Goal: Entertainment & Leisure: Consume media (video, audio)

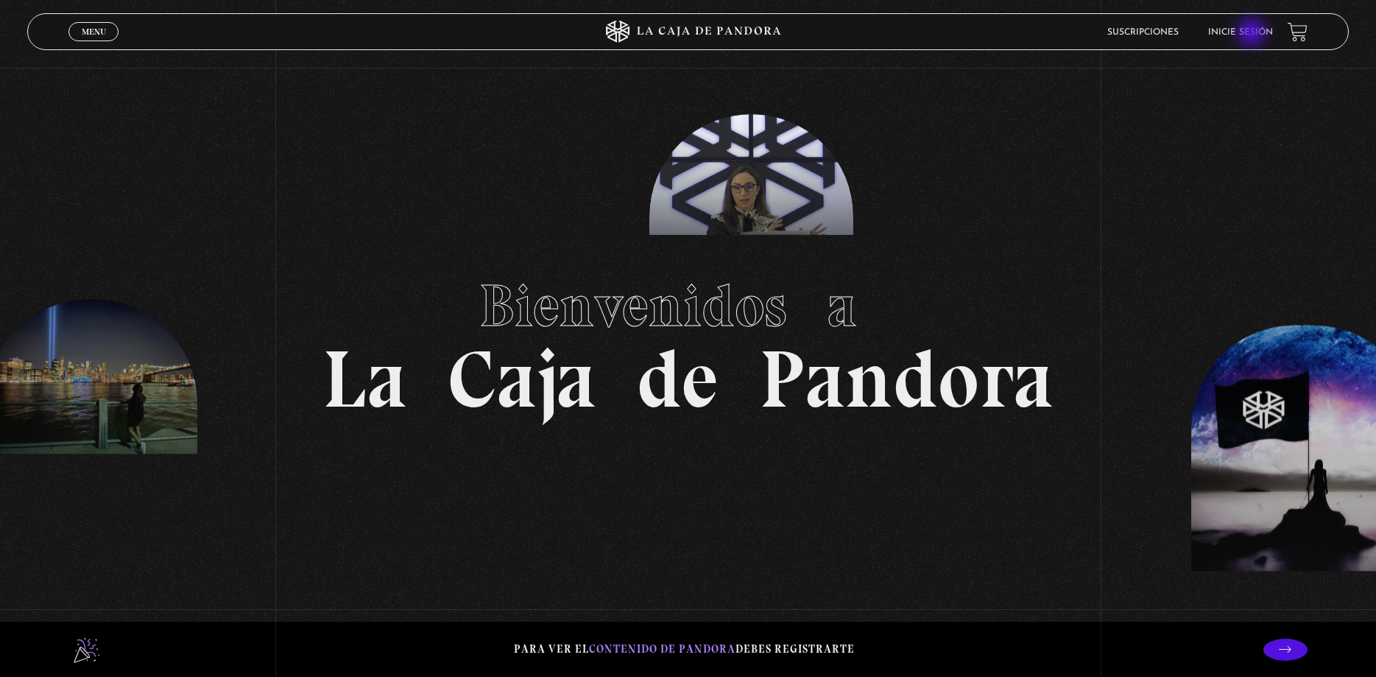
click at [1253, 34] on link "Inicie sesión" at bounding box center [1241, 32] width 65 height 9
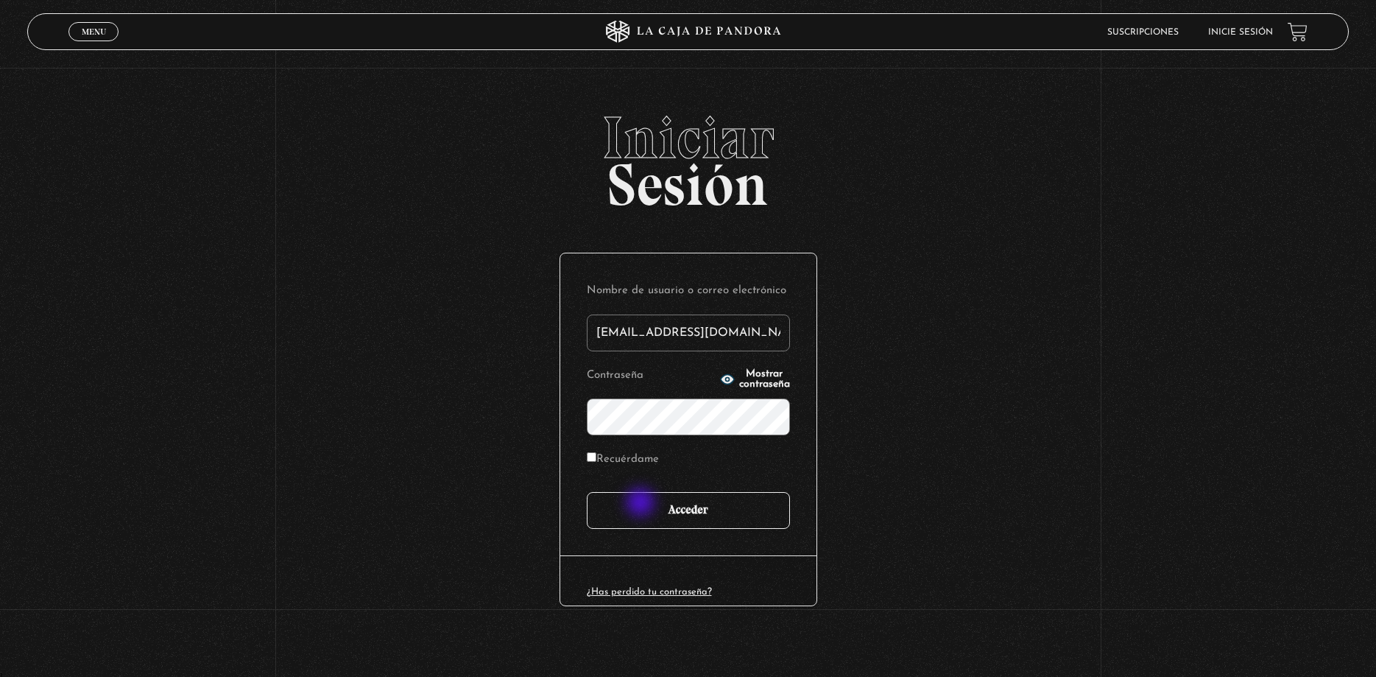
type input "[EMAIL_ADDRESS][DOMAIN_NAME]"
click at [642, 506] on input "Acceder" at bounding box center [688, 510] width 203 height 37
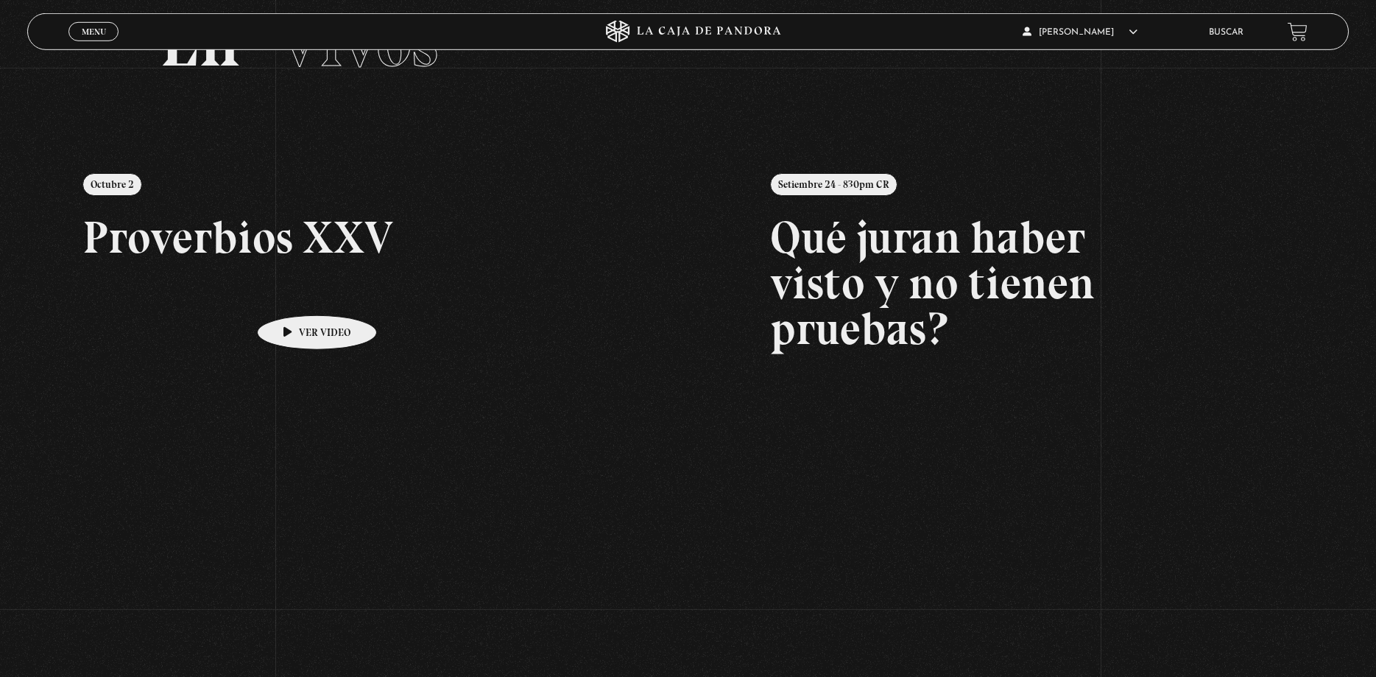
scroll to position [75, 0]
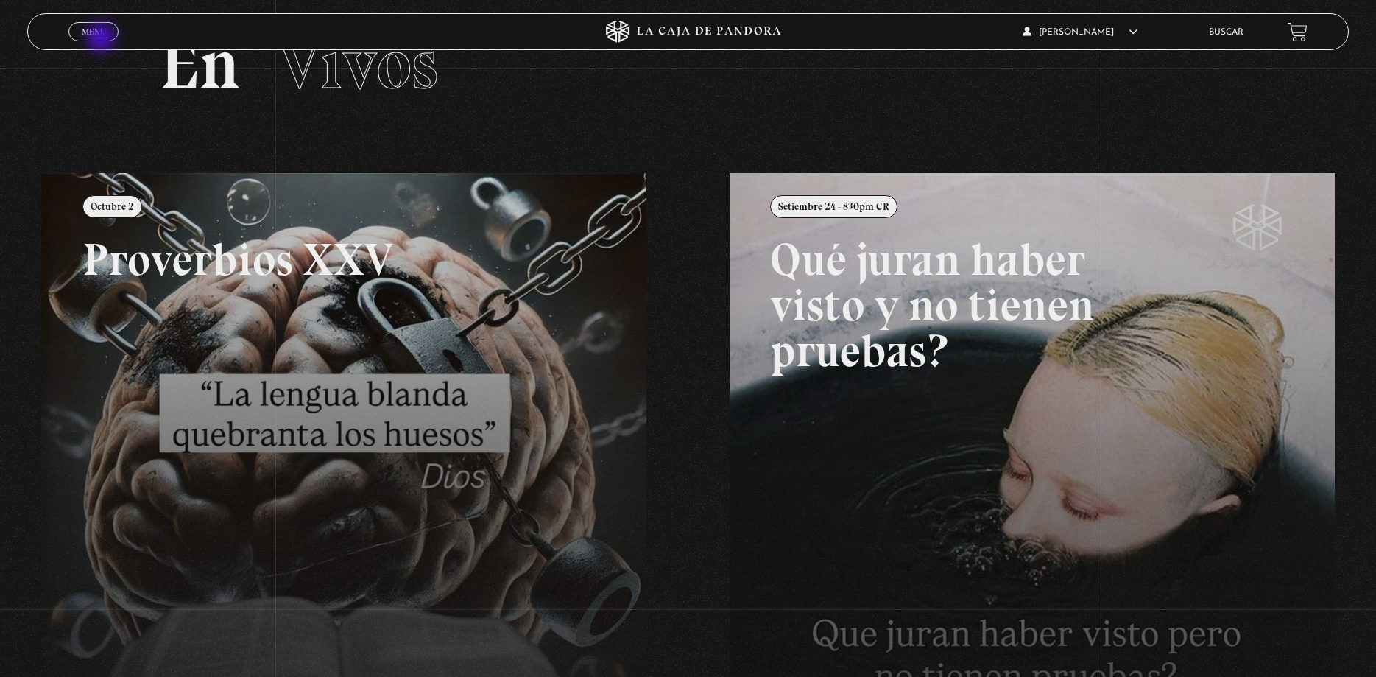
click at [101, 39] on link "Menu Cerrar" at bounding box center [93, 31] width 50 height 19
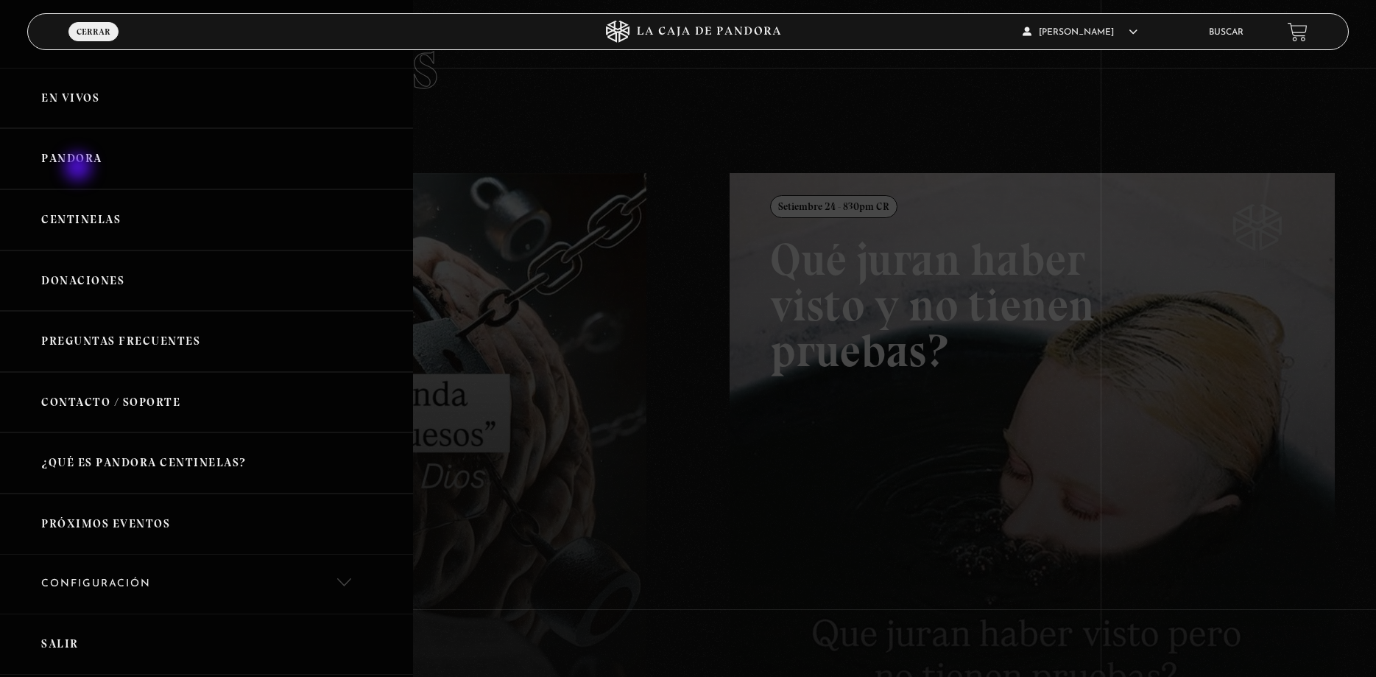
click at [80, 169] on link "Pandora" at bounding box center [206, 158] width 413 height 61
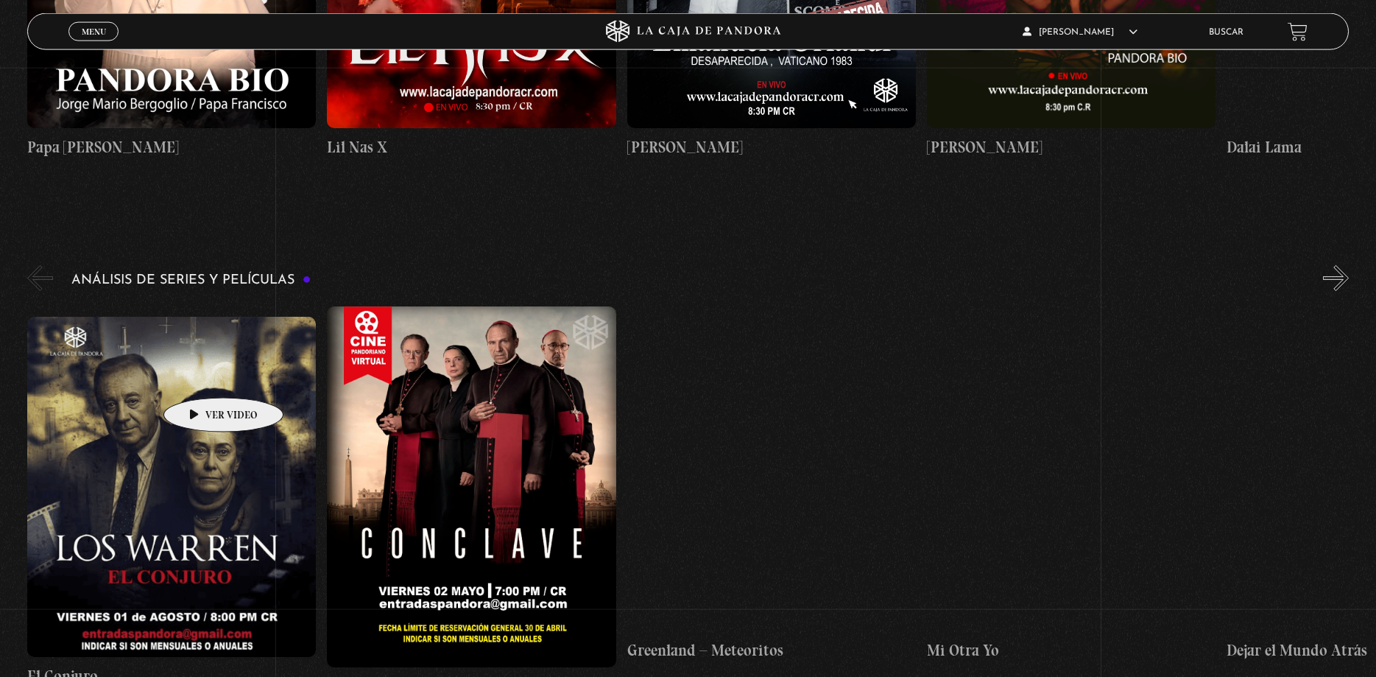
scroll to position [2930, 0]
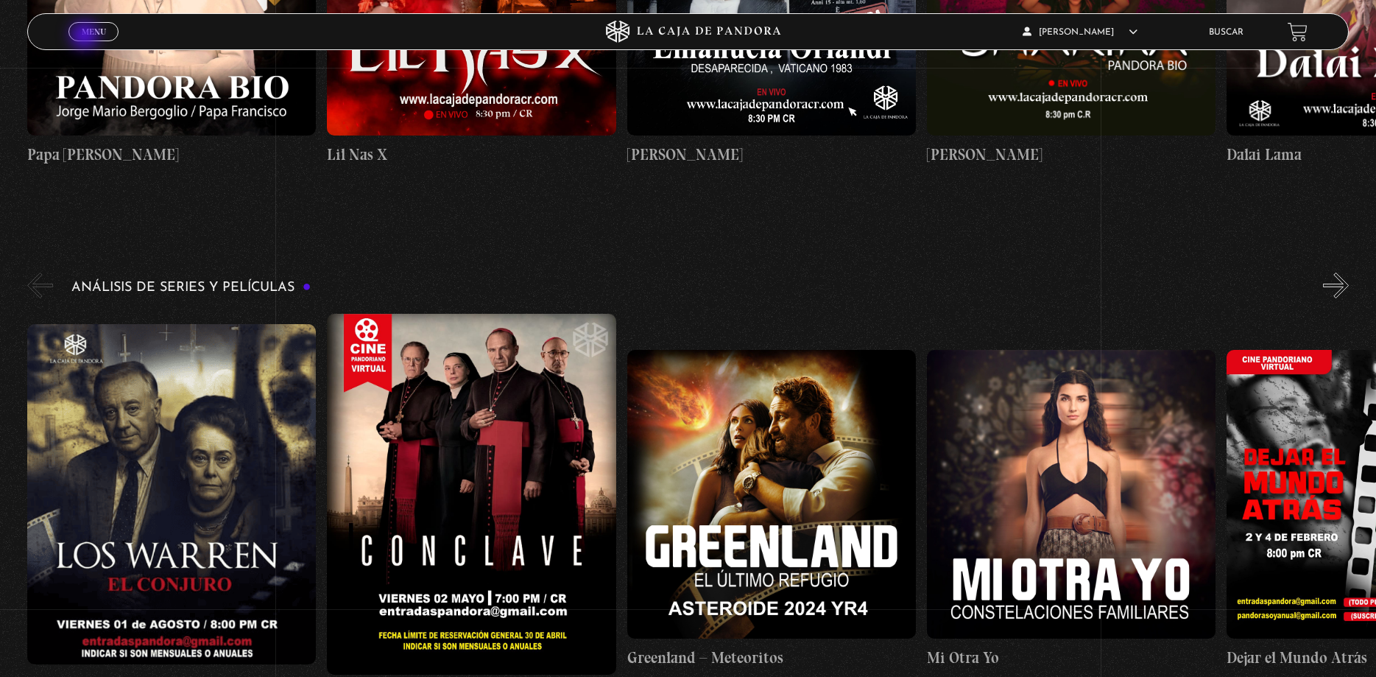
click at [86, 37] on link "Menu Cerrar" at bounding box center [93, 31] width 50 height 19
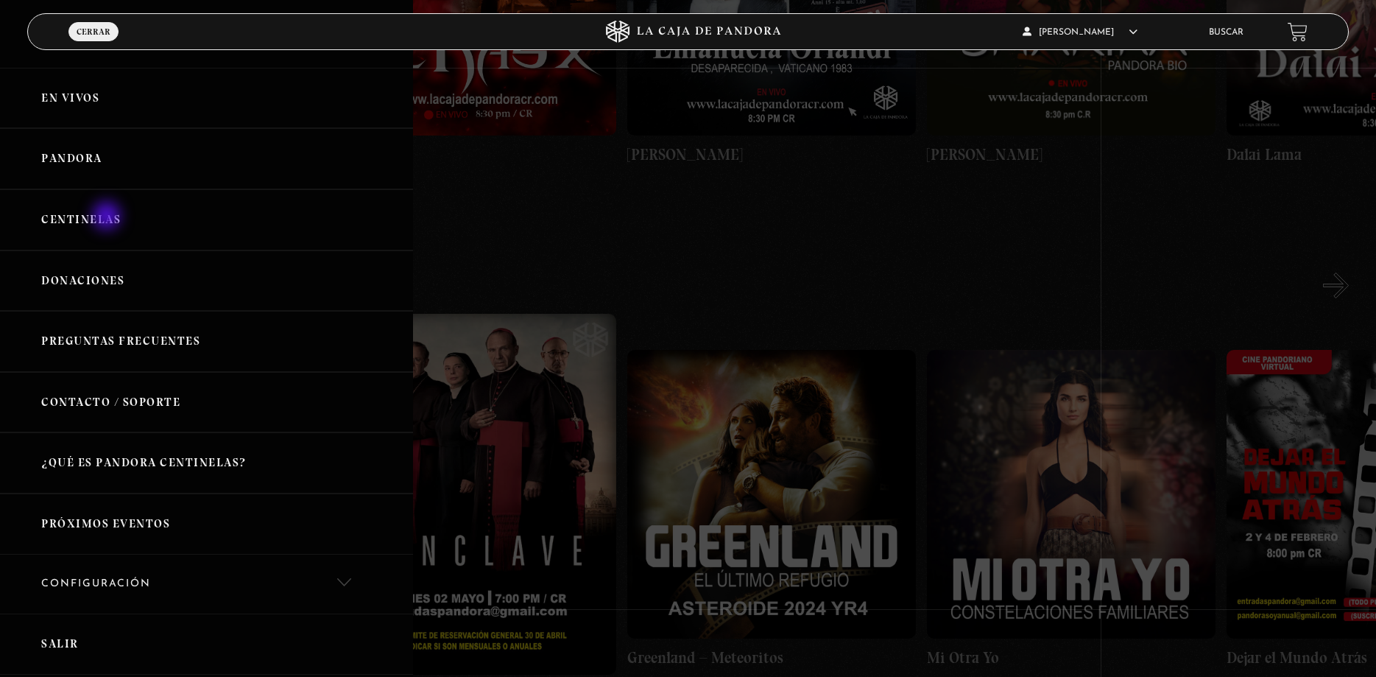
click at [108, 218] on link "Centinelas" at bounding box center [206, 219] width 413 height 61
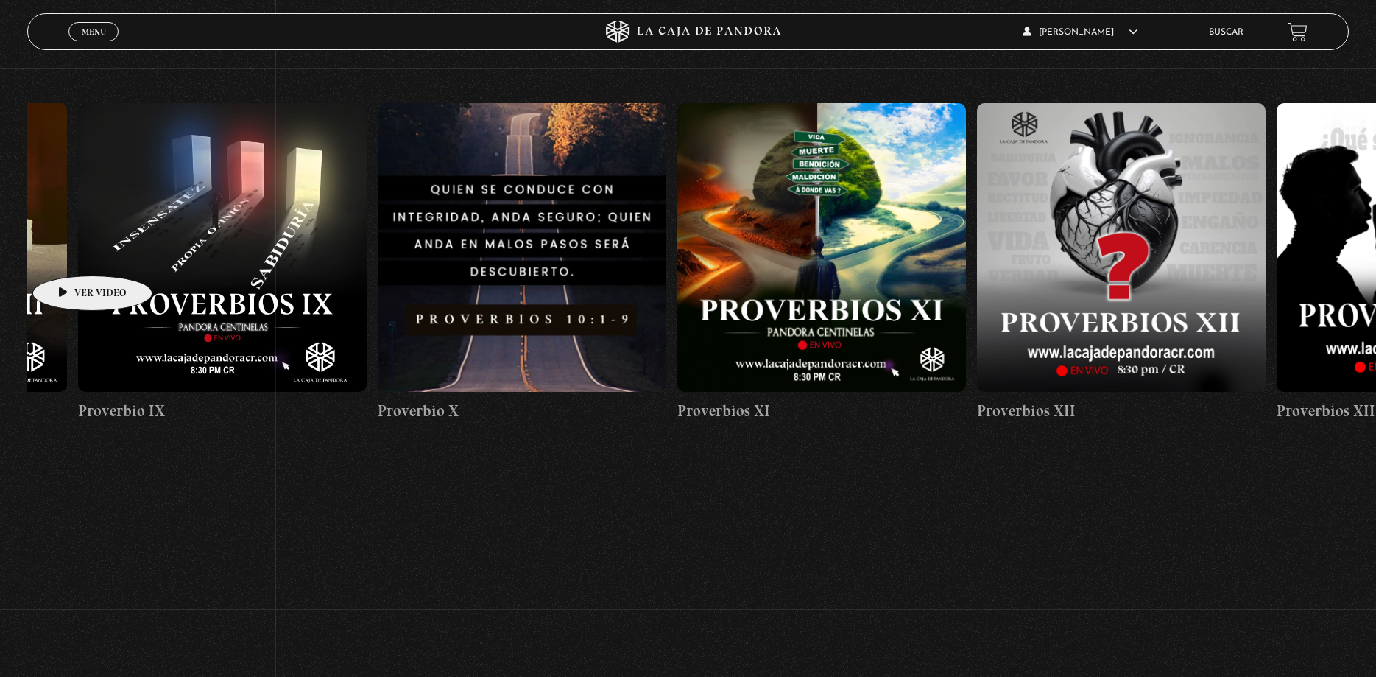
scroll to position [0, 3259]
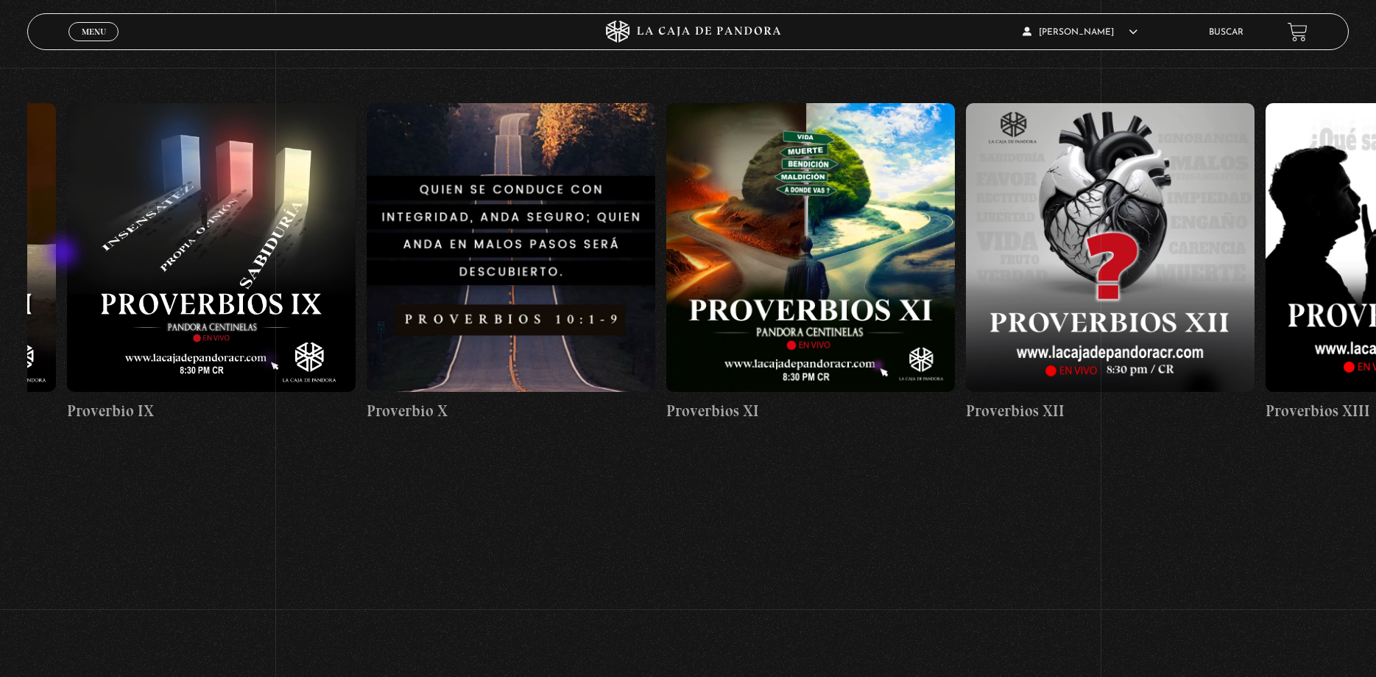
drag, startPoint x: 712, startPoint y: 267, endPoint x: 64, endPoint y: 254, distance: 648.2
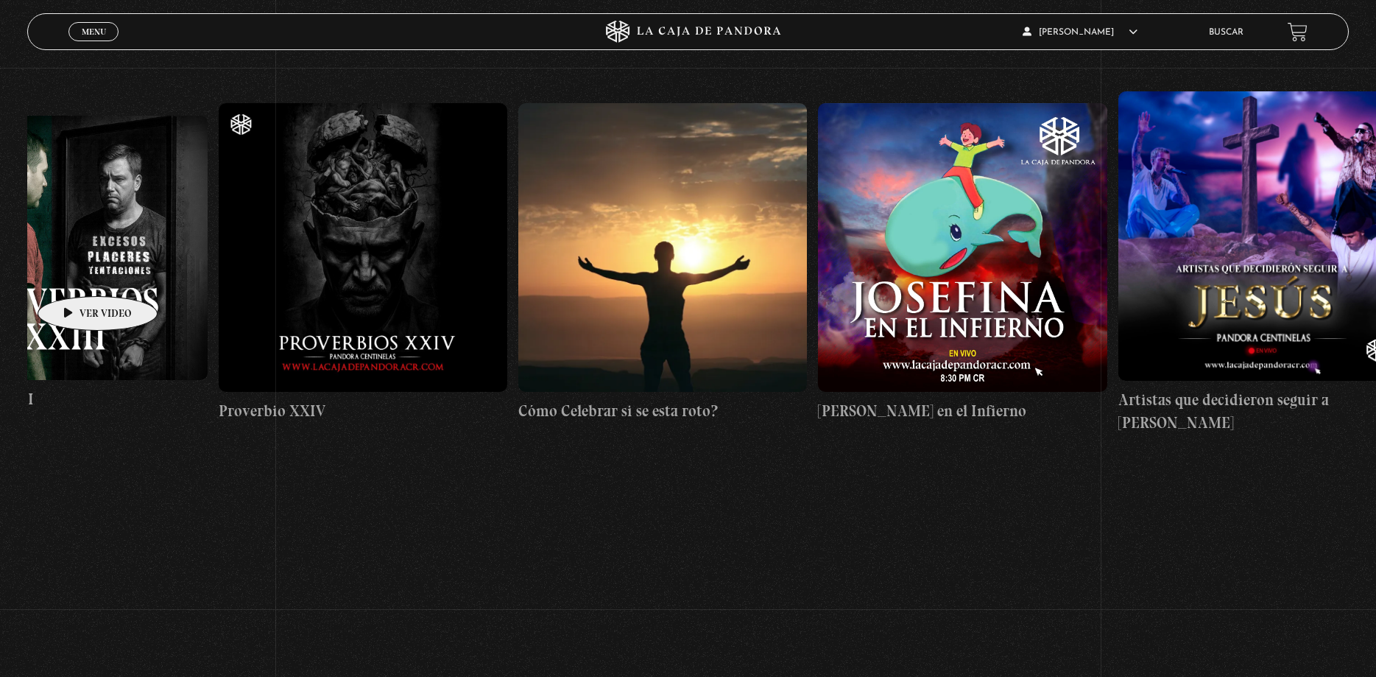
scroll to position [0, 7729]
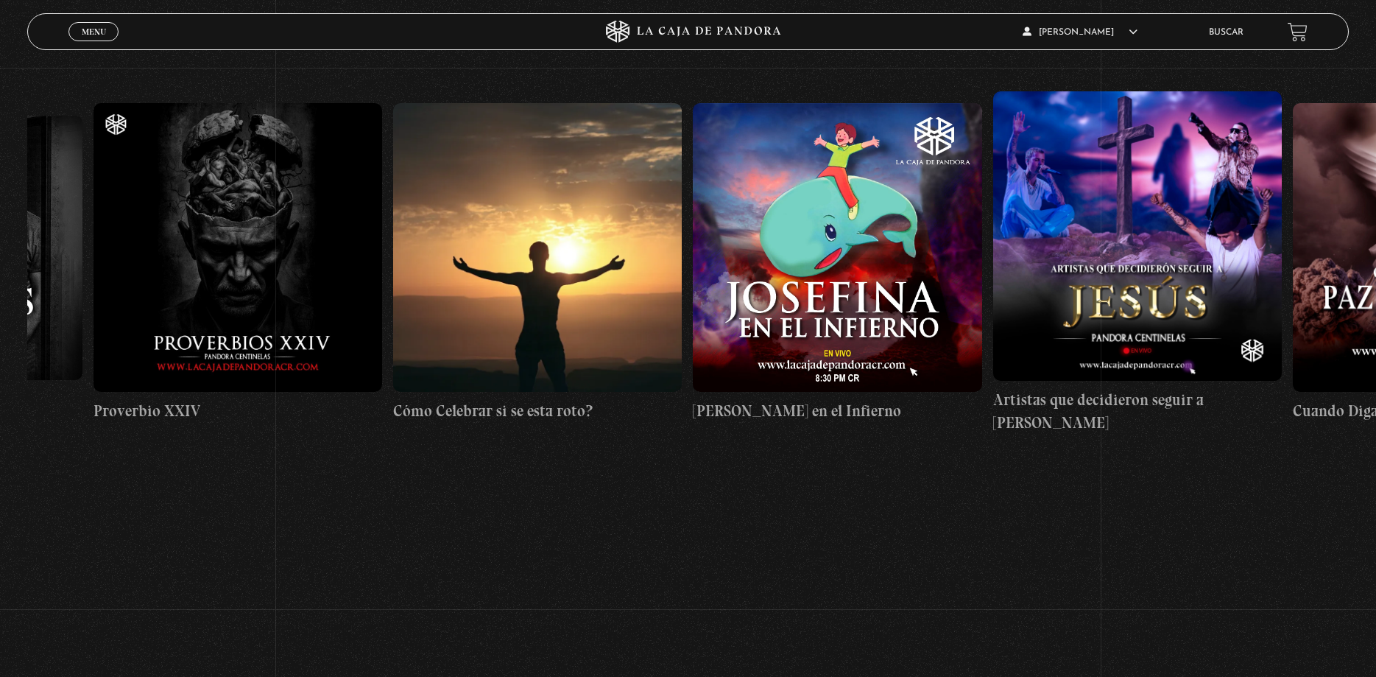
drag, startPoint x: 938, startPoint y: 256, endPoint x: -38, endPoint y: 305, distance: 976.3
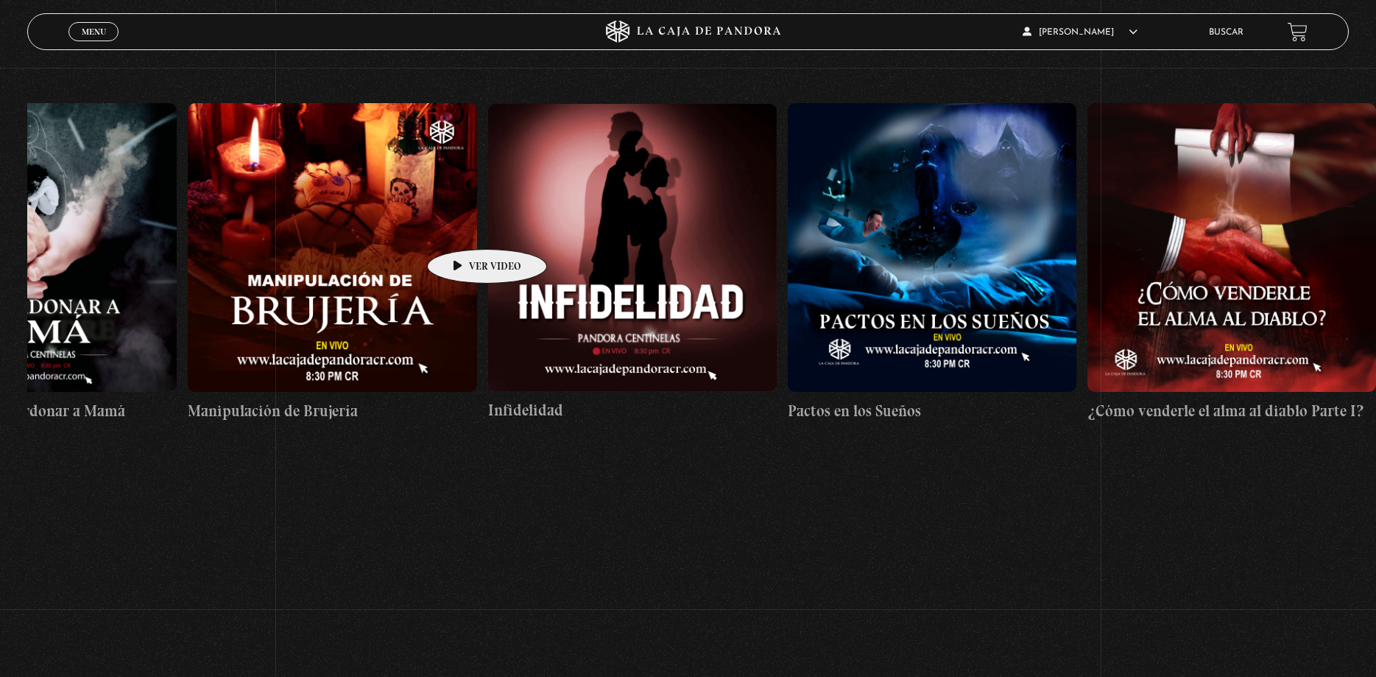
scroll to position [0, 10940]
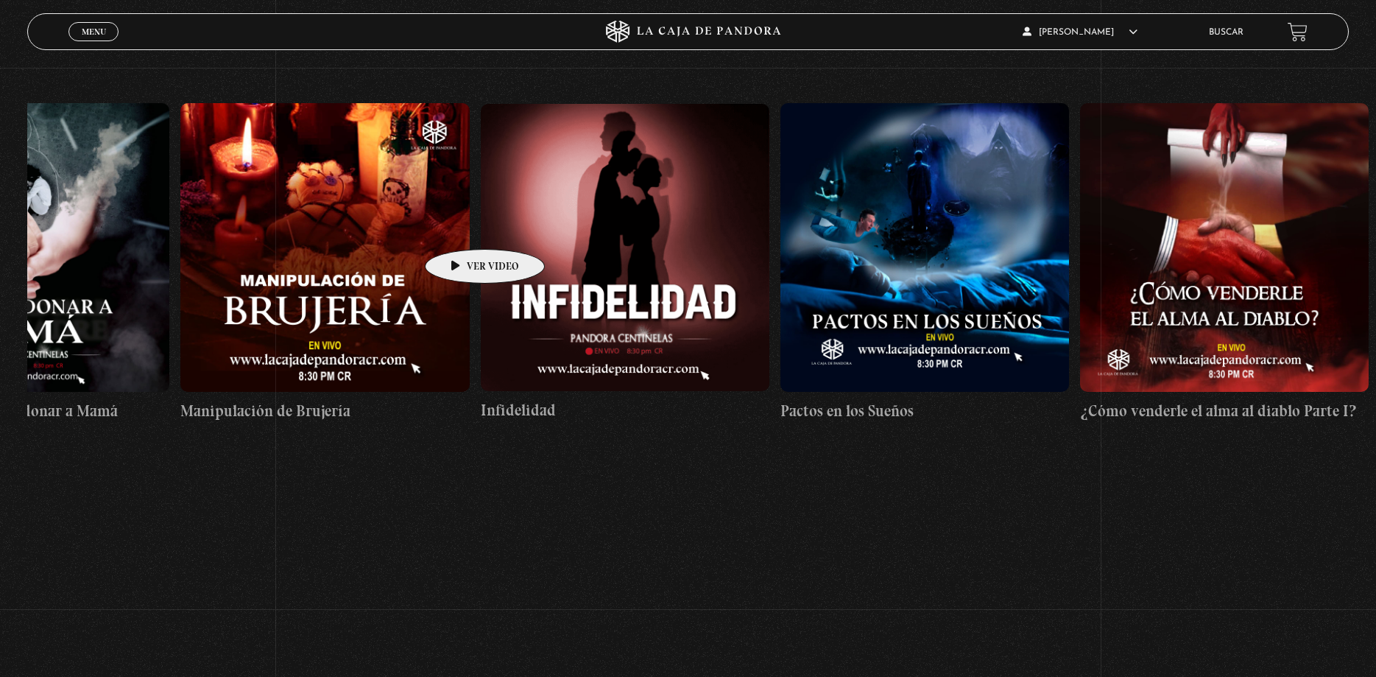
drag, startPoint x: 1104, startPoint y: 231, endPoint x: 462, endPoint y: 227, distance: 642.2
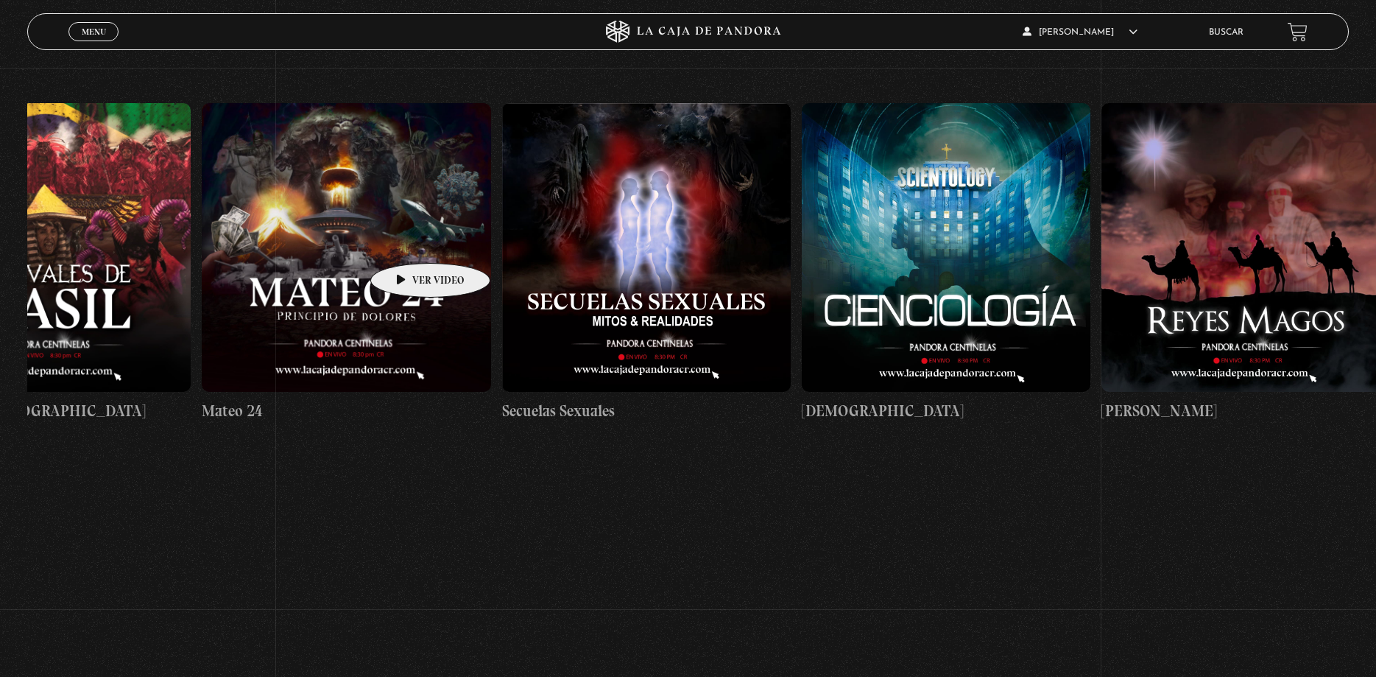
scroll to position [0, 13621]
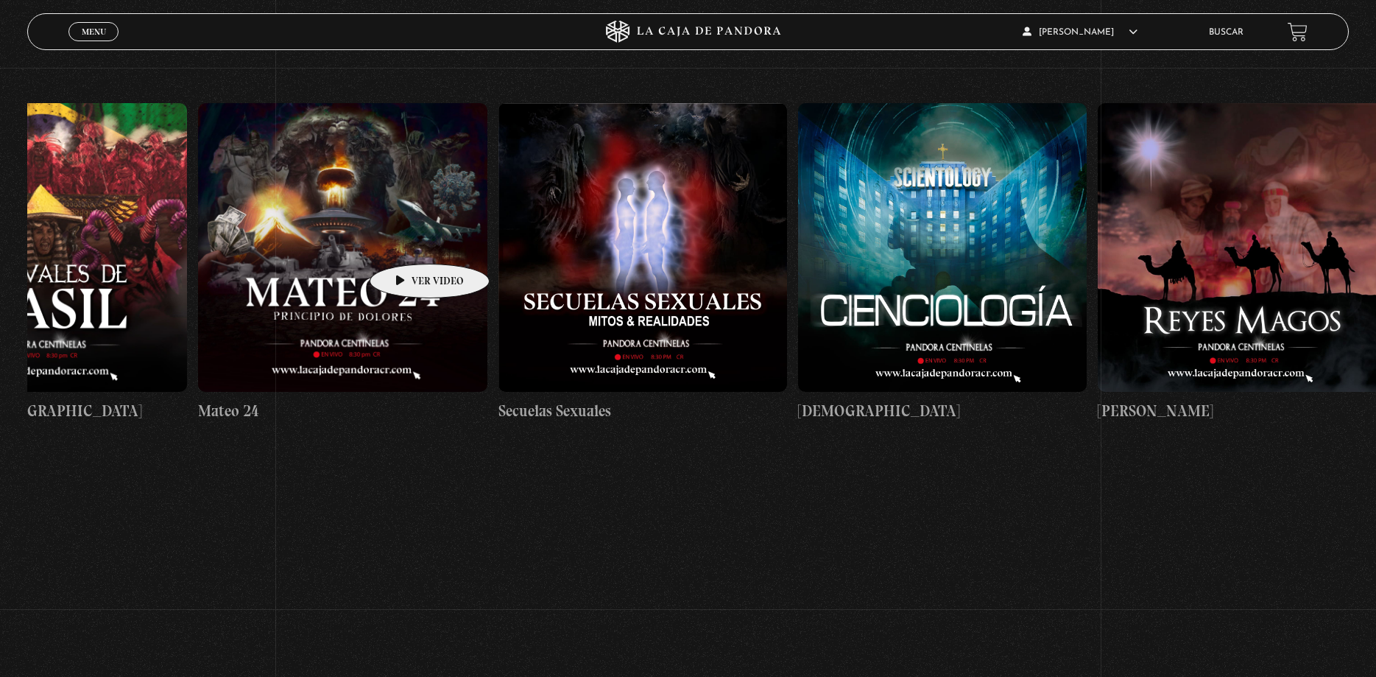
drag, startPoint x: 943, startPoint y: 215, endPoint x: 407, endPoint y: 242, distance: 536.8
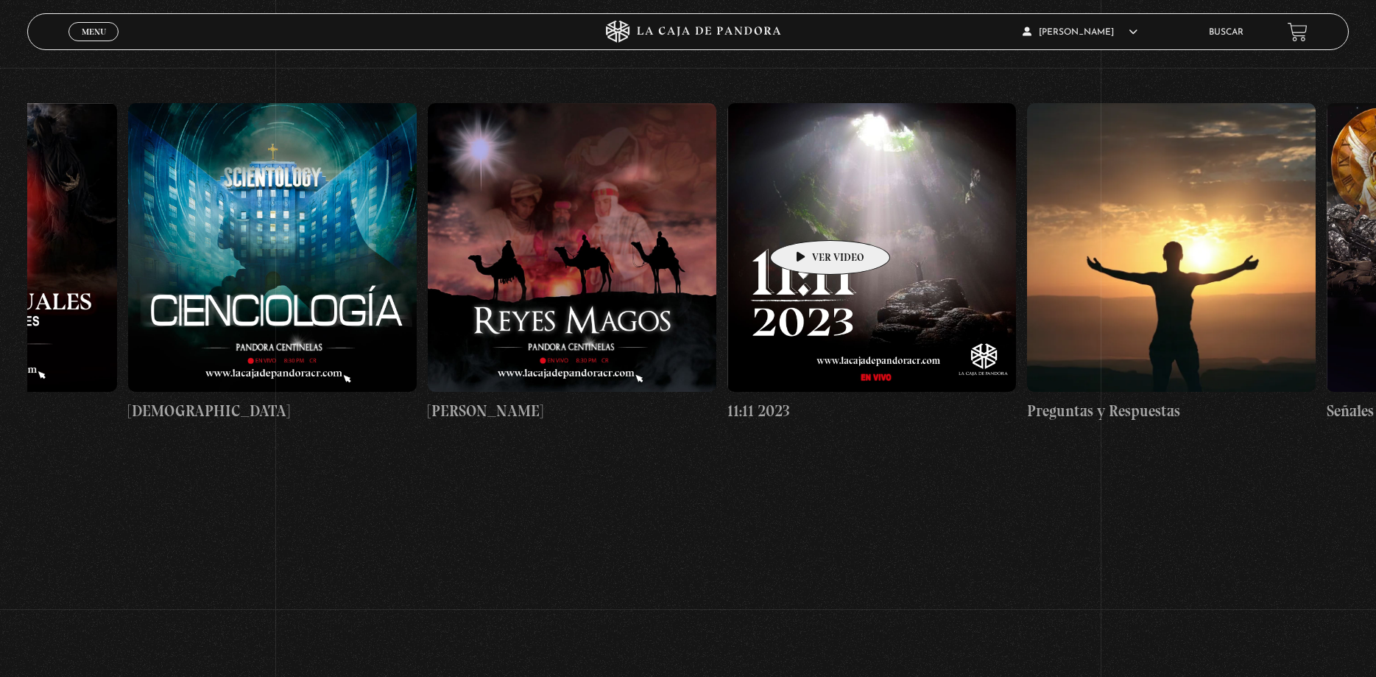
scroll to position [0, 14295]
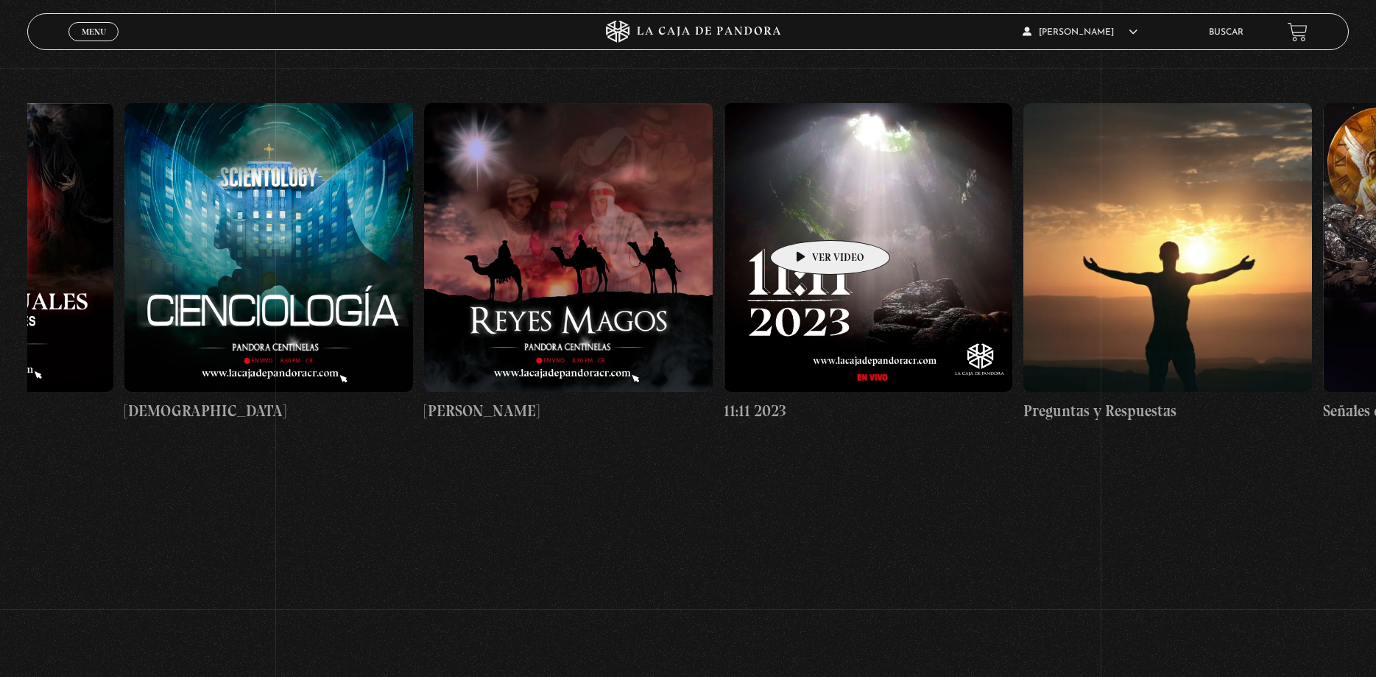
drag, startPoint x: 942, startPoint y: 216, endPoint x: 807, endPoint y: 218, distance: 134.8
click at [859, 232] on figure at bounding box center [868, 247] width 289 height 289
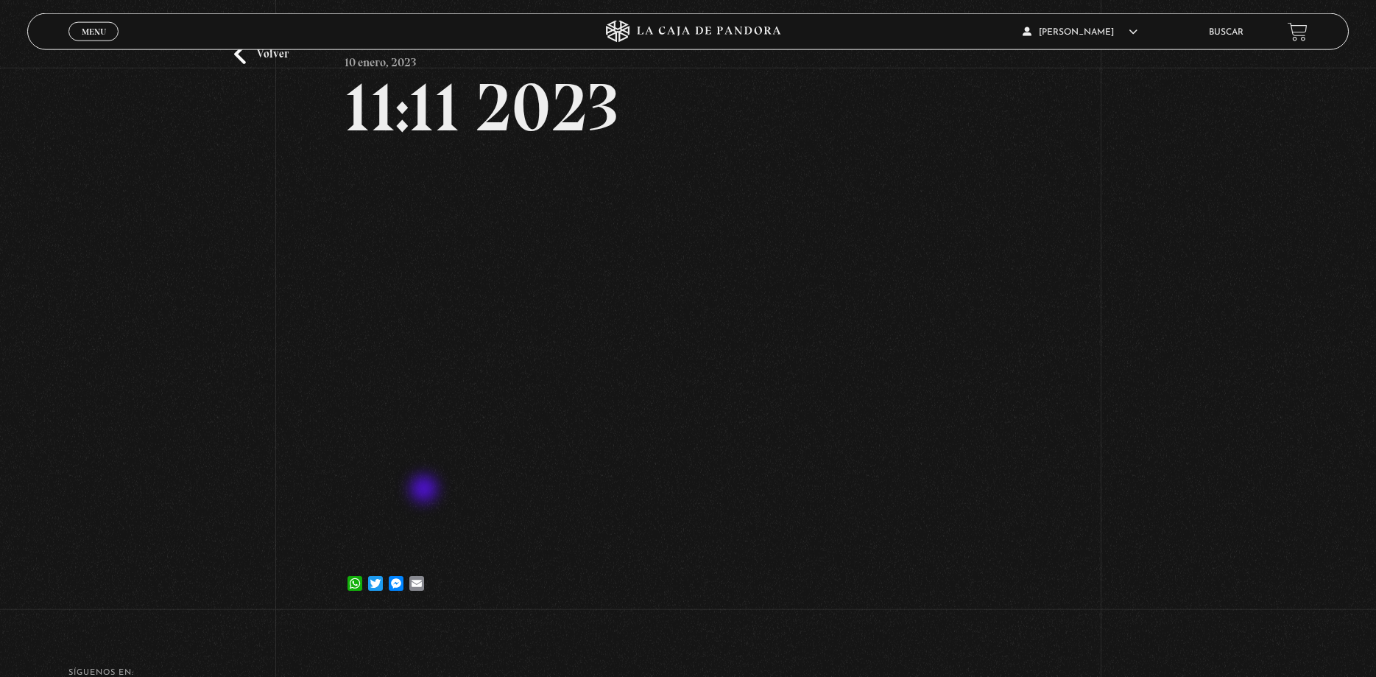
scroll to position [150, 0]
